Goal: Check status: Check status

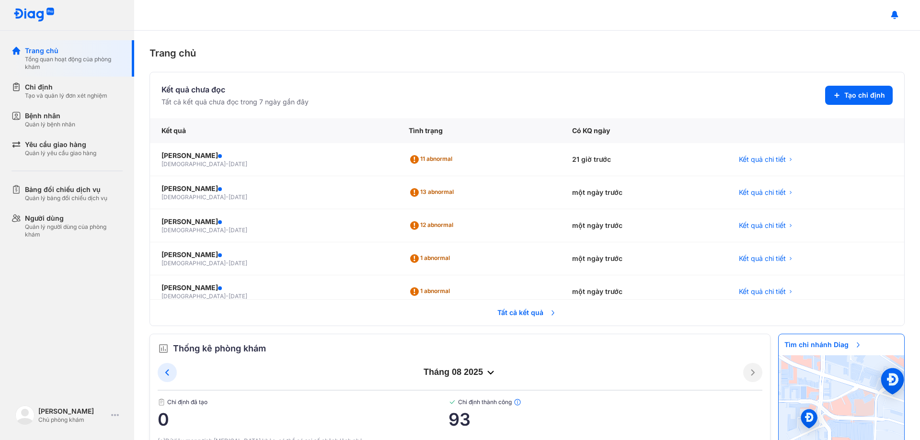
click at [510, 310] on span "Tất cả kết quả" at bounding box center [527, 312] width 71 height 21
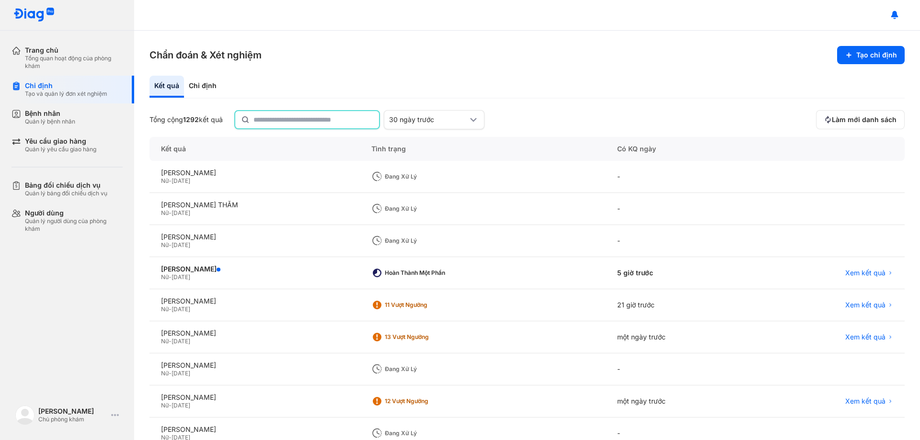
click at [334, 122] on input "text" at bounding box center [313, 119] width 120 height 17
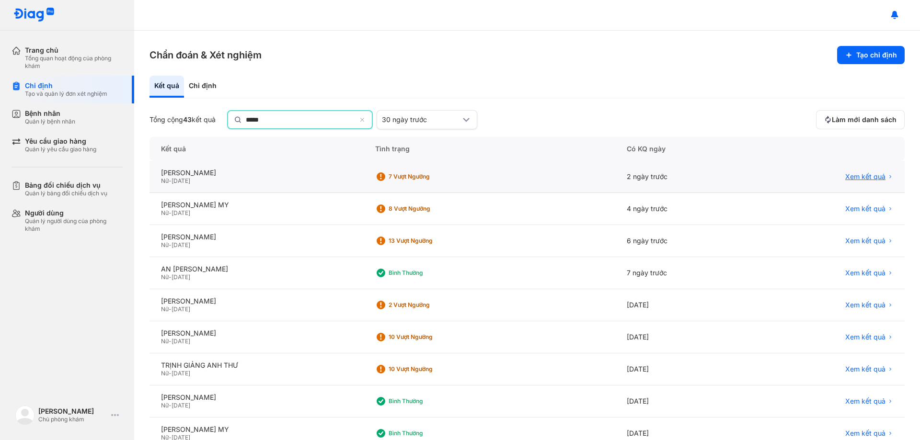
type input "*****"
click at [848, 175] on span "Xem kết quả" at bounding box center [865, 177] width 40 height 9
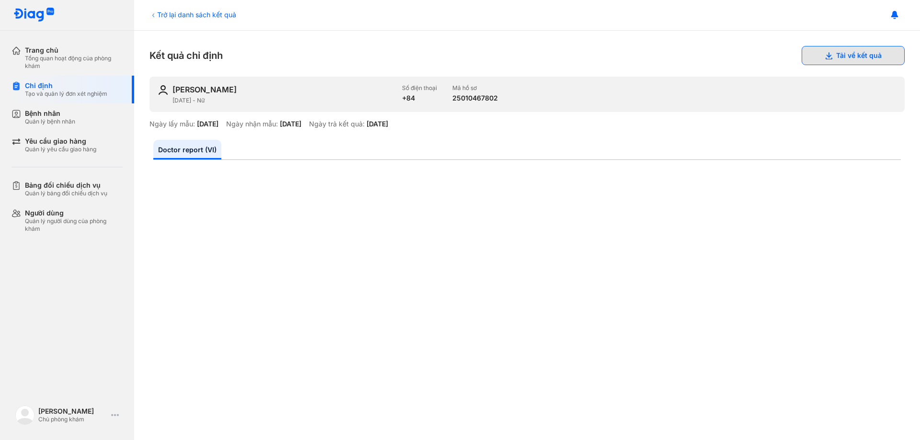
click at [851, 56] on button "Tải về kết quả" at bounding box center [853, 55] width 103 height 19
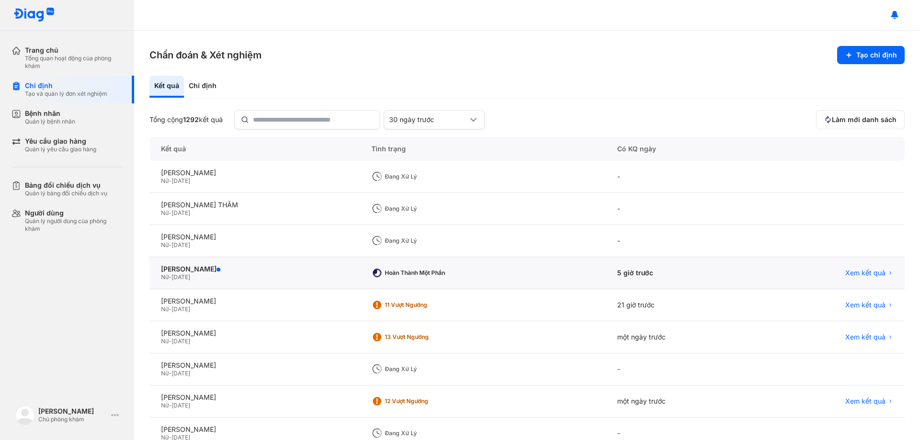
click at [856, 267] on div "Xem kết quả" at bounding box center [830, 273] width 149 height 32
click at [866, 269] on span "Xem kết quả" at bounding box center [865, 273] width 40 height 9
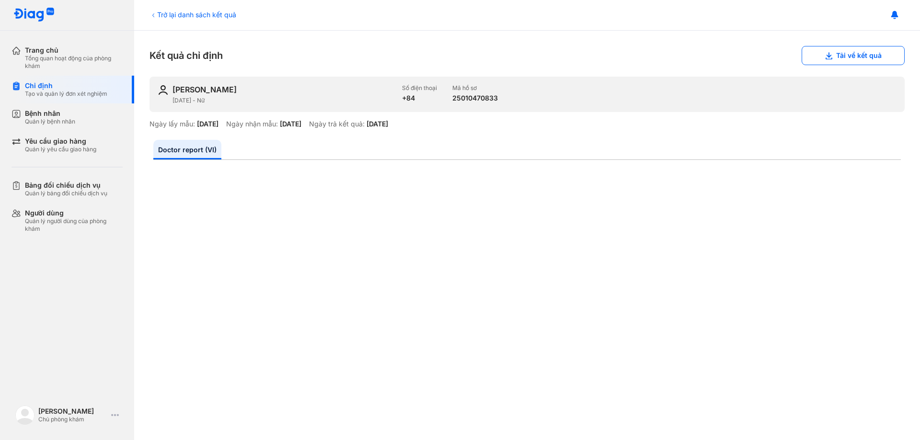
scroll to position [240, 0]
